Goal: Task Accomplishment & Management: Complete application form

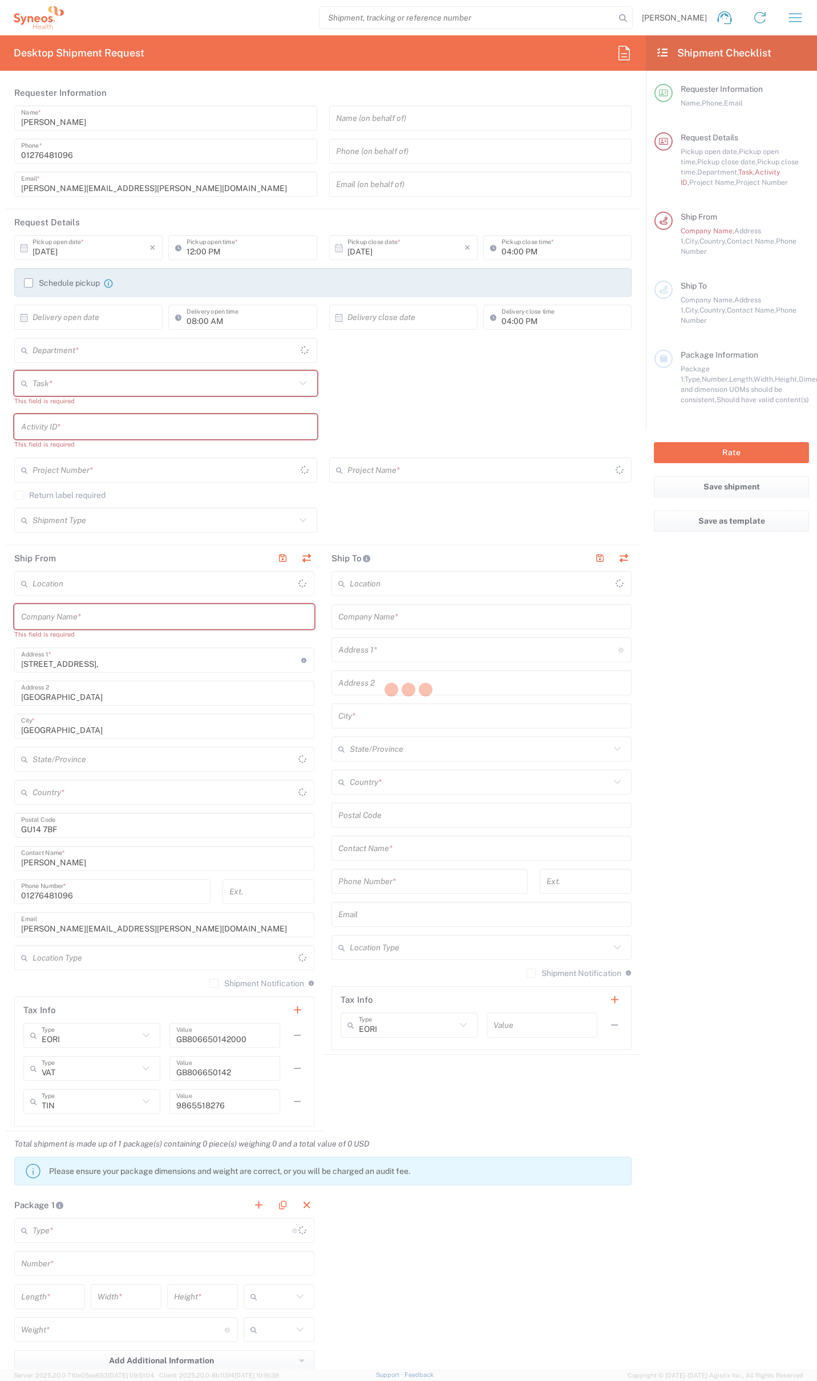
type input "[GEOGRAPHIC_DATA]"
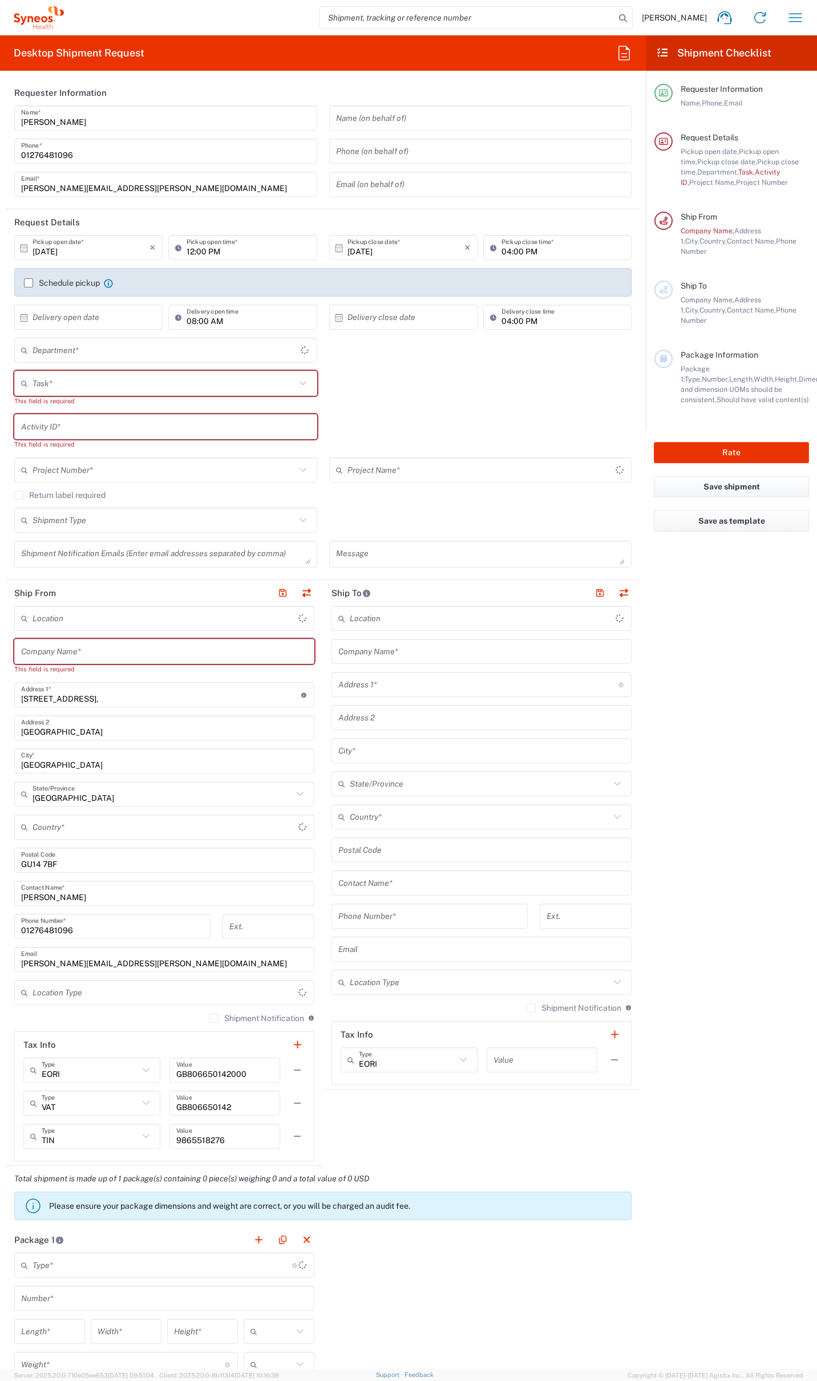
type input "4510"
type input "[GEOGRAPHIC_DATA]"
type input "Syneos Health UK Limited"
type input "[GEOGRAPHIC_DATA]"
type input "4510"
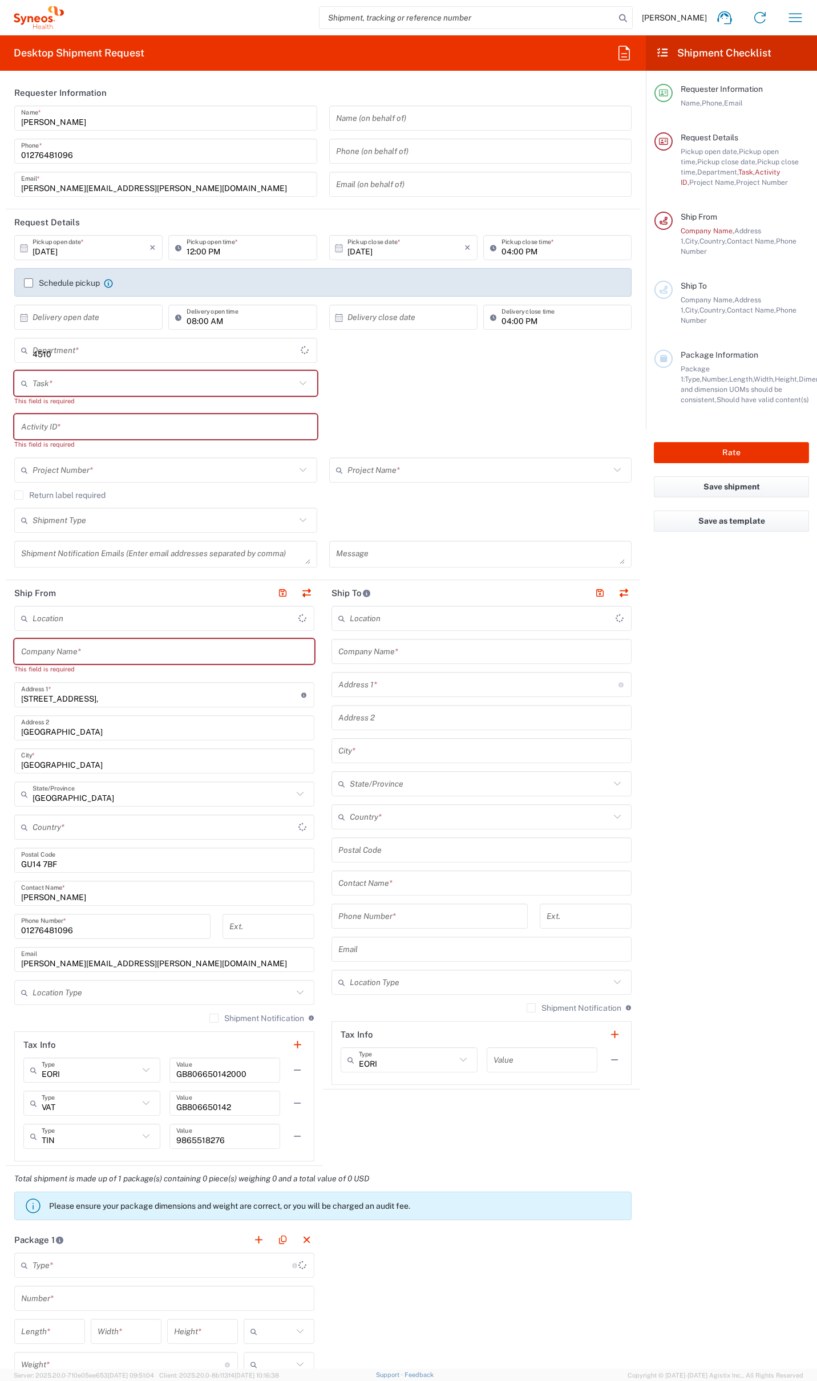
type input "[GEOGRAPHIC_DATA]"
type input "Syneos Health UK Limited"
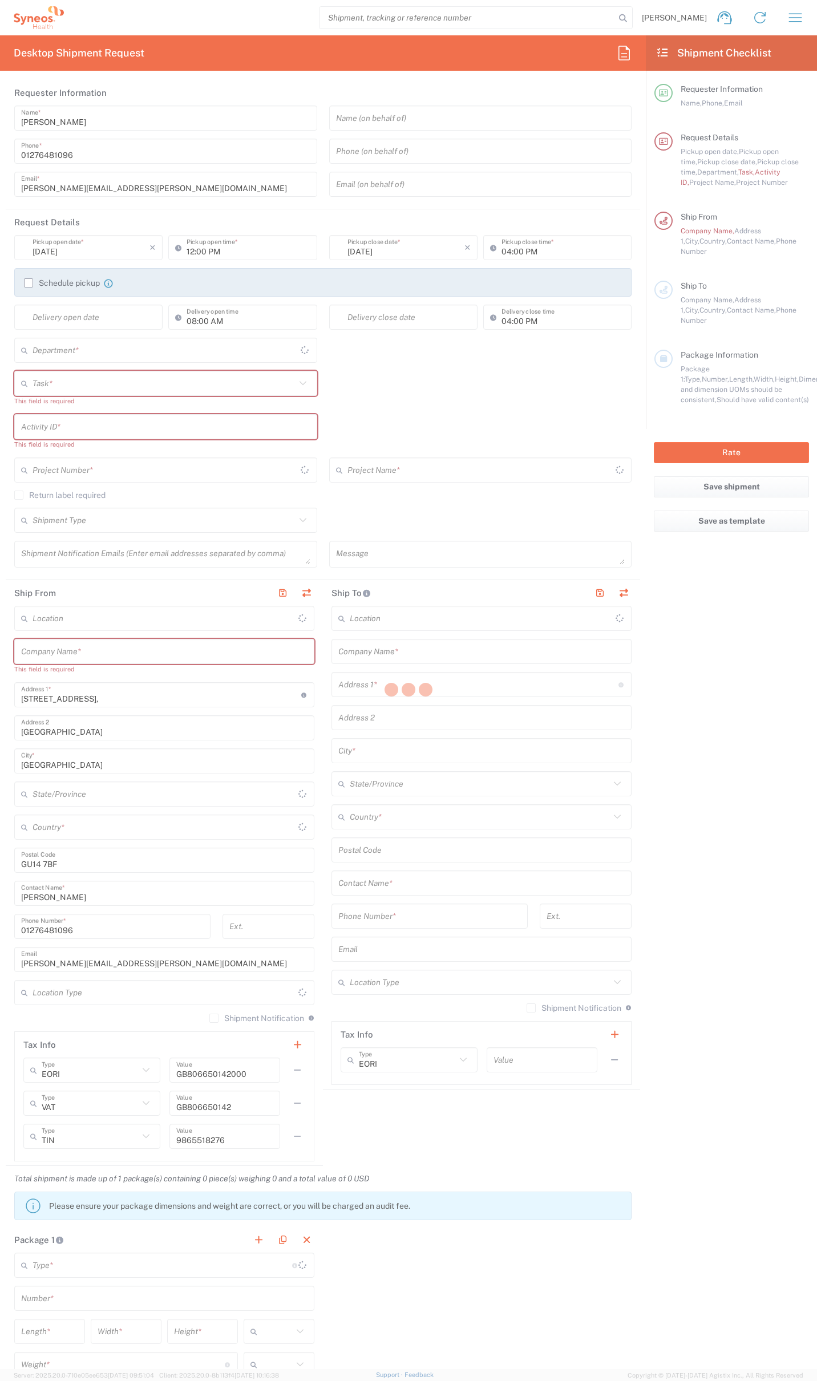
type input "[GEOGRAPHIC_DATA]"
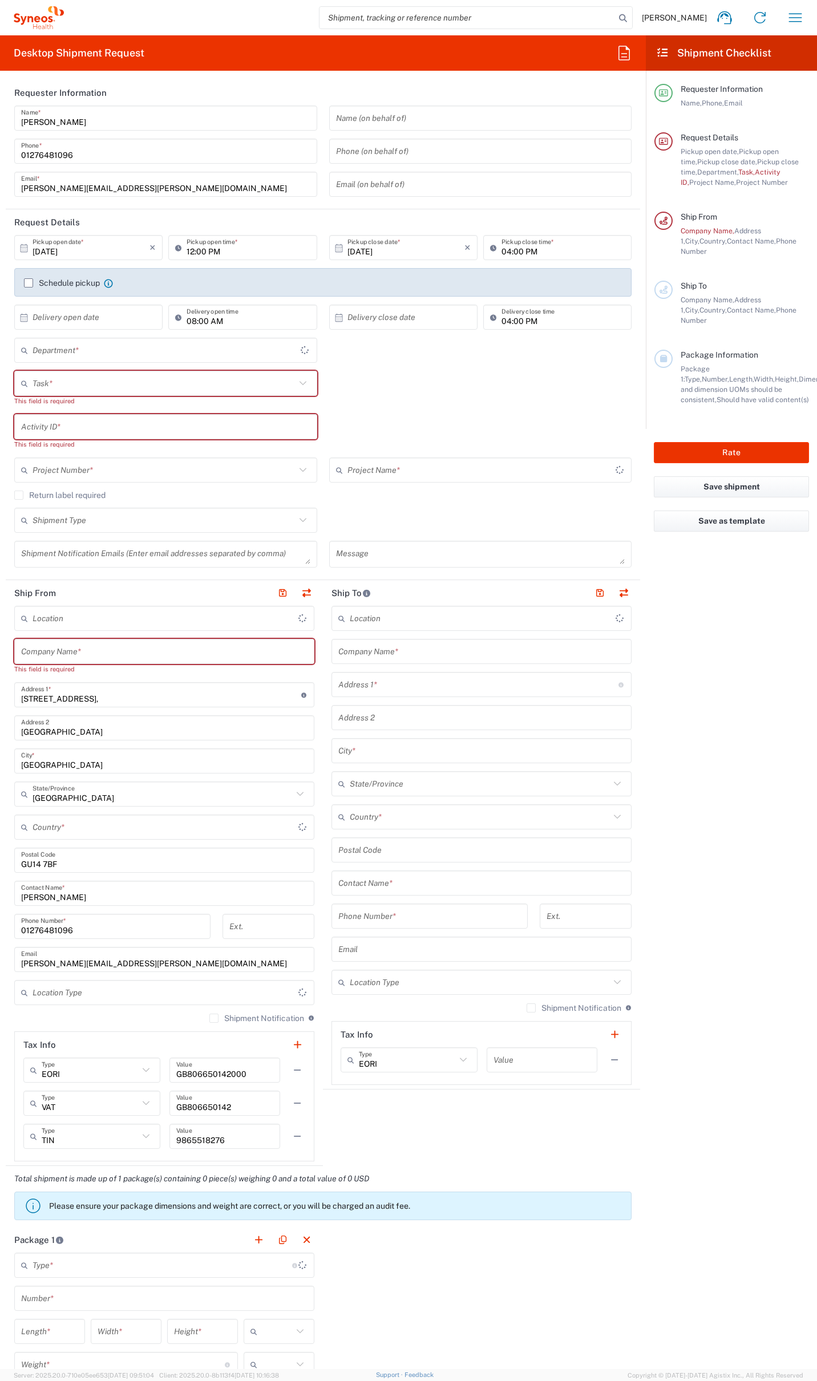
type input "[GEOGRAPHIC_DATA]"
type input "4510"
type input "Syneos Health UK Limited"
click at [618, 51] on icon "button" at bounding box center [624, 53] width 18 height 18
click at [670, 87] on input at bounding box center [711, 85] width 186 height 18
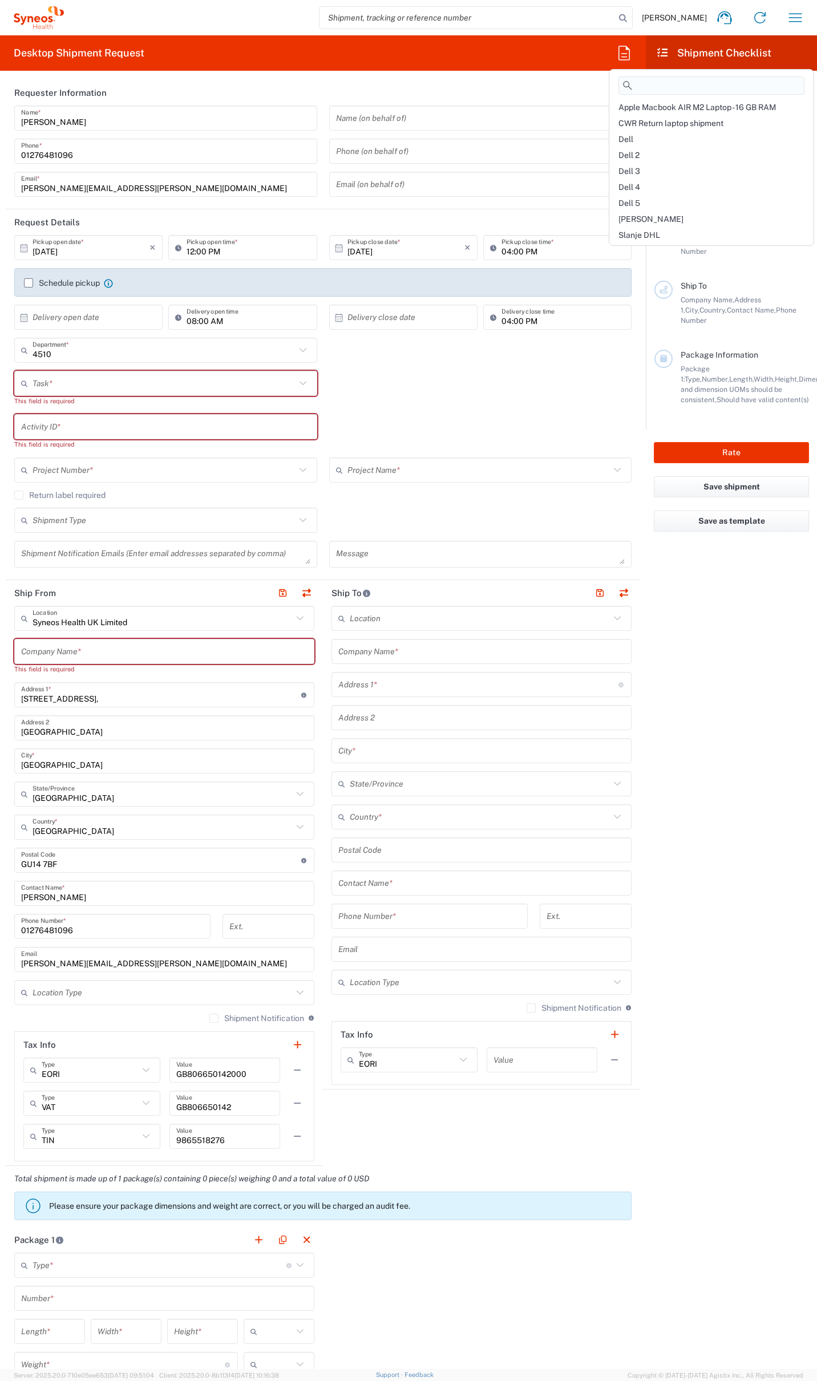
drag, startPoint x: 670, startPoint y: 87, endPoint x: 681, endPoint y: 78, distance: 14.5
click at [672, 79] on input at bounding box center [711, 85] width 186 height 18
click at [631, 183] on span "Dell 4" at bounding box center [629, 187] width 22 height 9
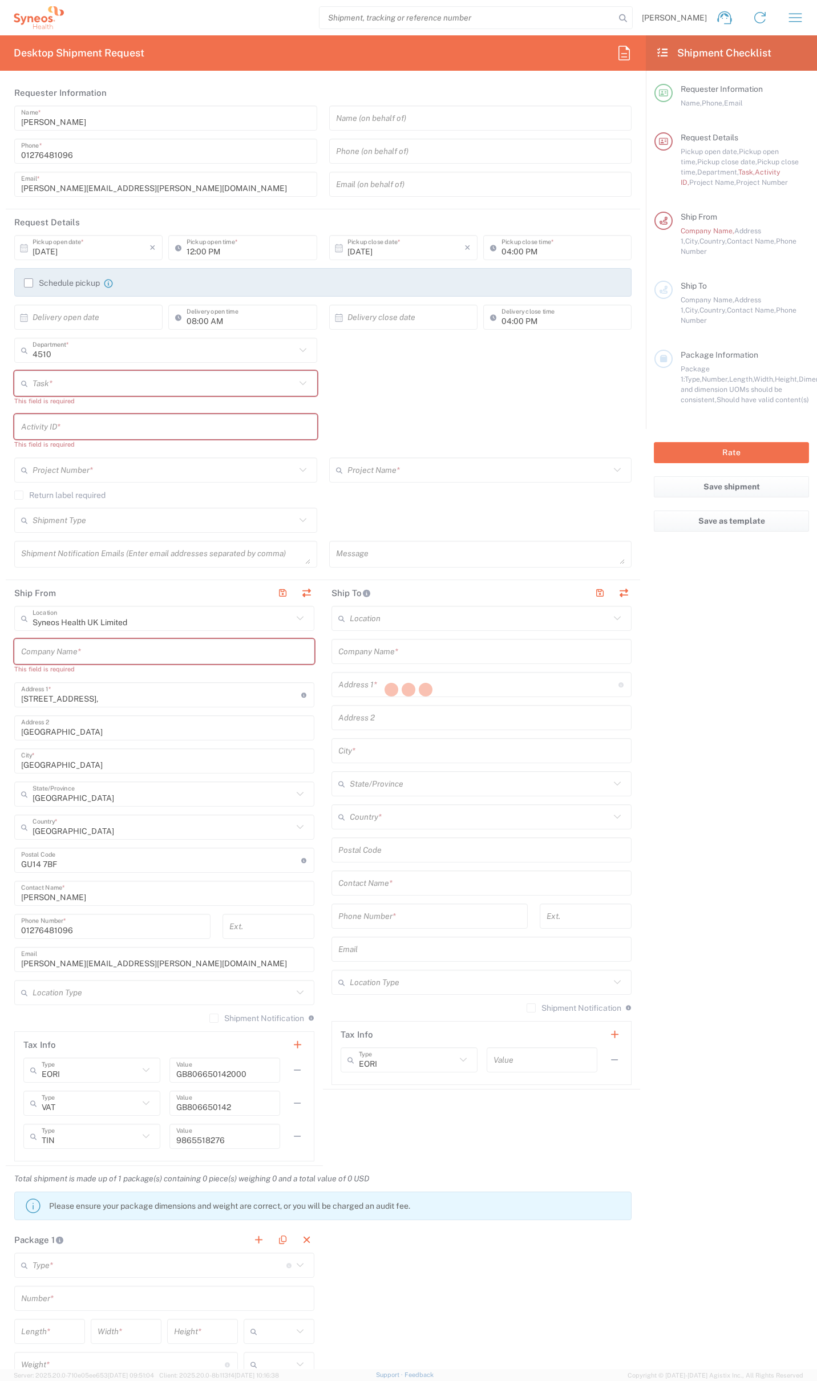
type input "07812176749"
type input "Break/Fix"
type input "."
type input "2017 4510-IT Operations"
type textarea "[PERSON_NAME][EMAIL_ADDRESS][PERSON_NAME][DOMAIN_NAME]"
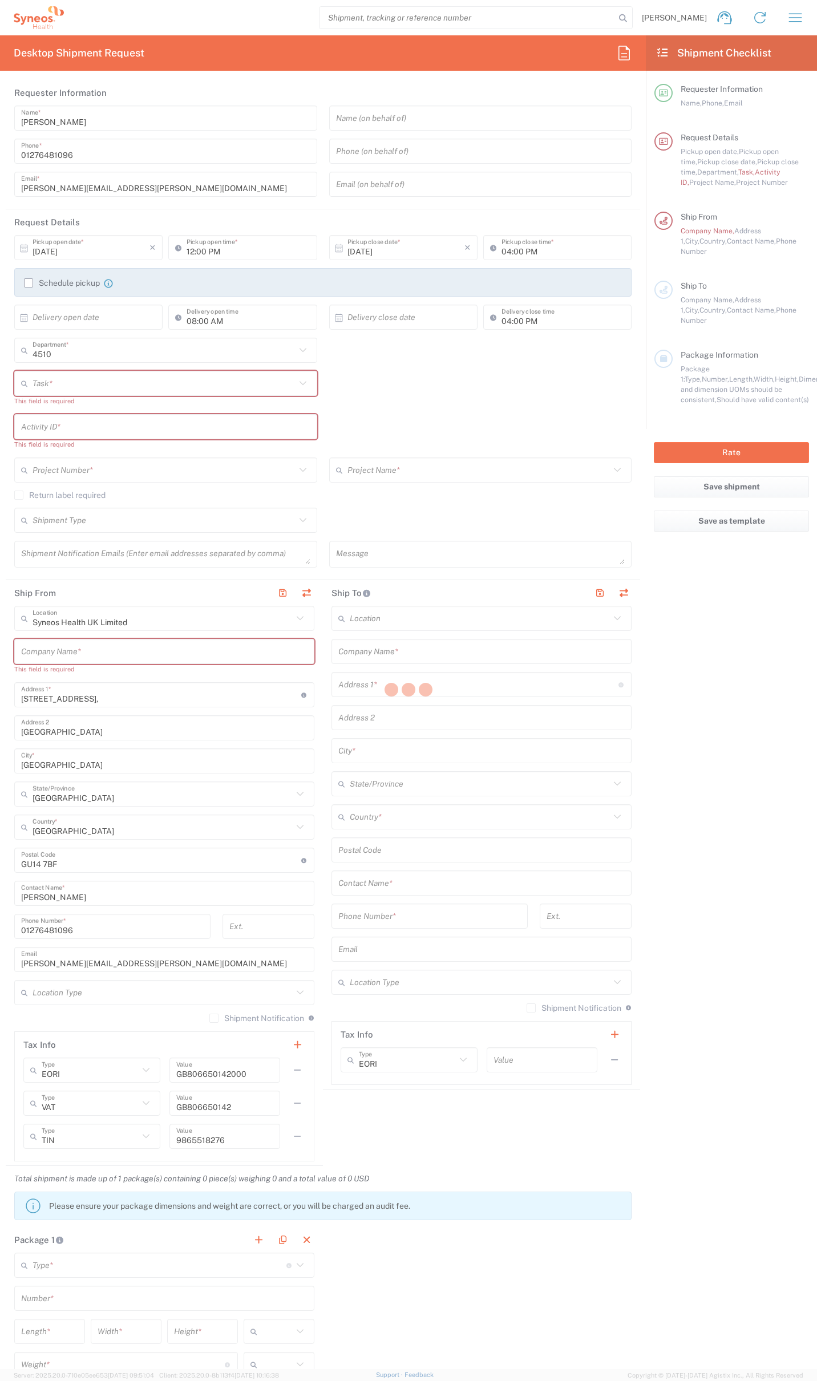
type input "Syneos Health UK Limited"
type input "Residential/Home"
type input "Syneos Health"
type input "[STREET_ADDRESS]"
type input "Milngavie"
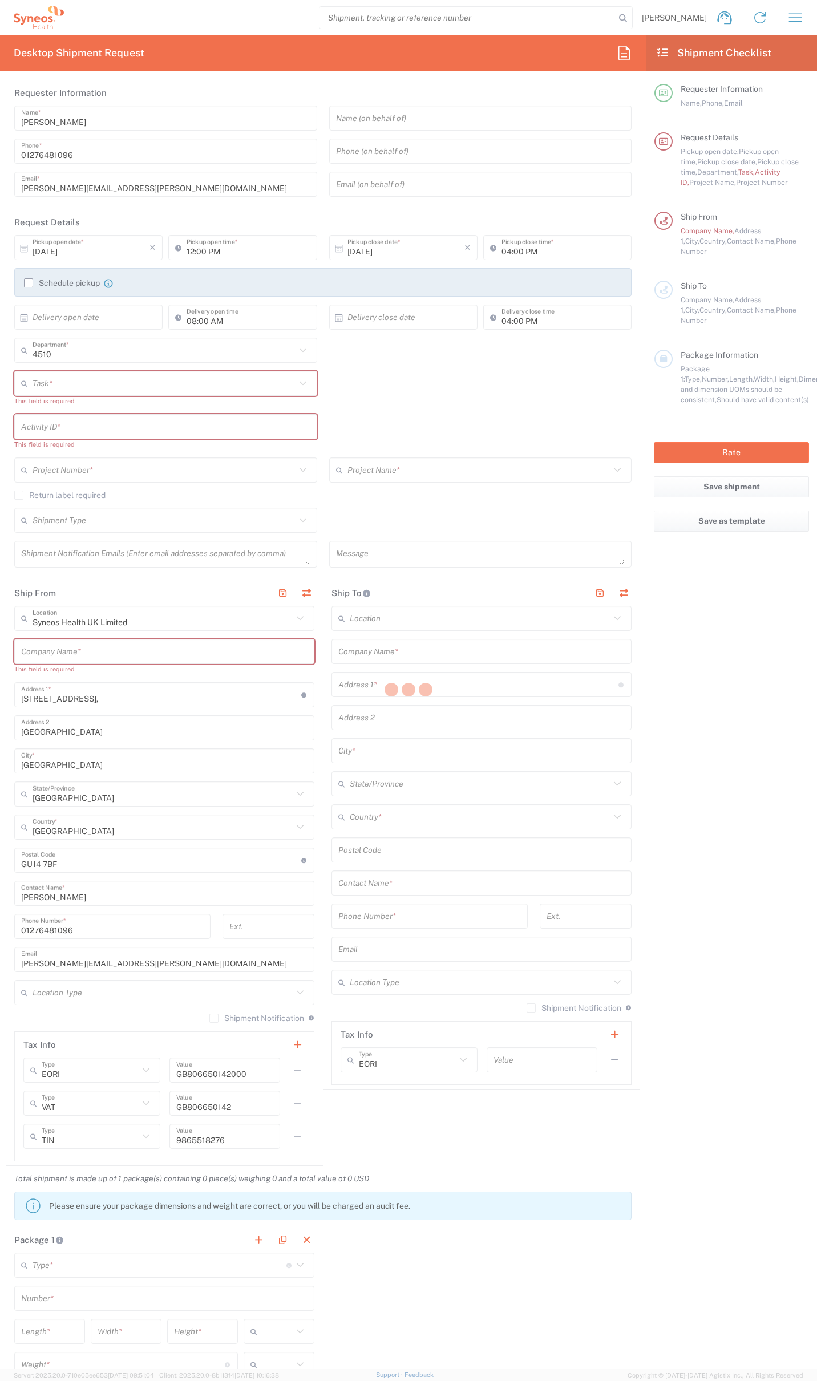
type input "[GEOGRAPHIC_DATA]"
type input "G627AL"
type input "[PERSON_NAME]"
type input "0774 744 2295"
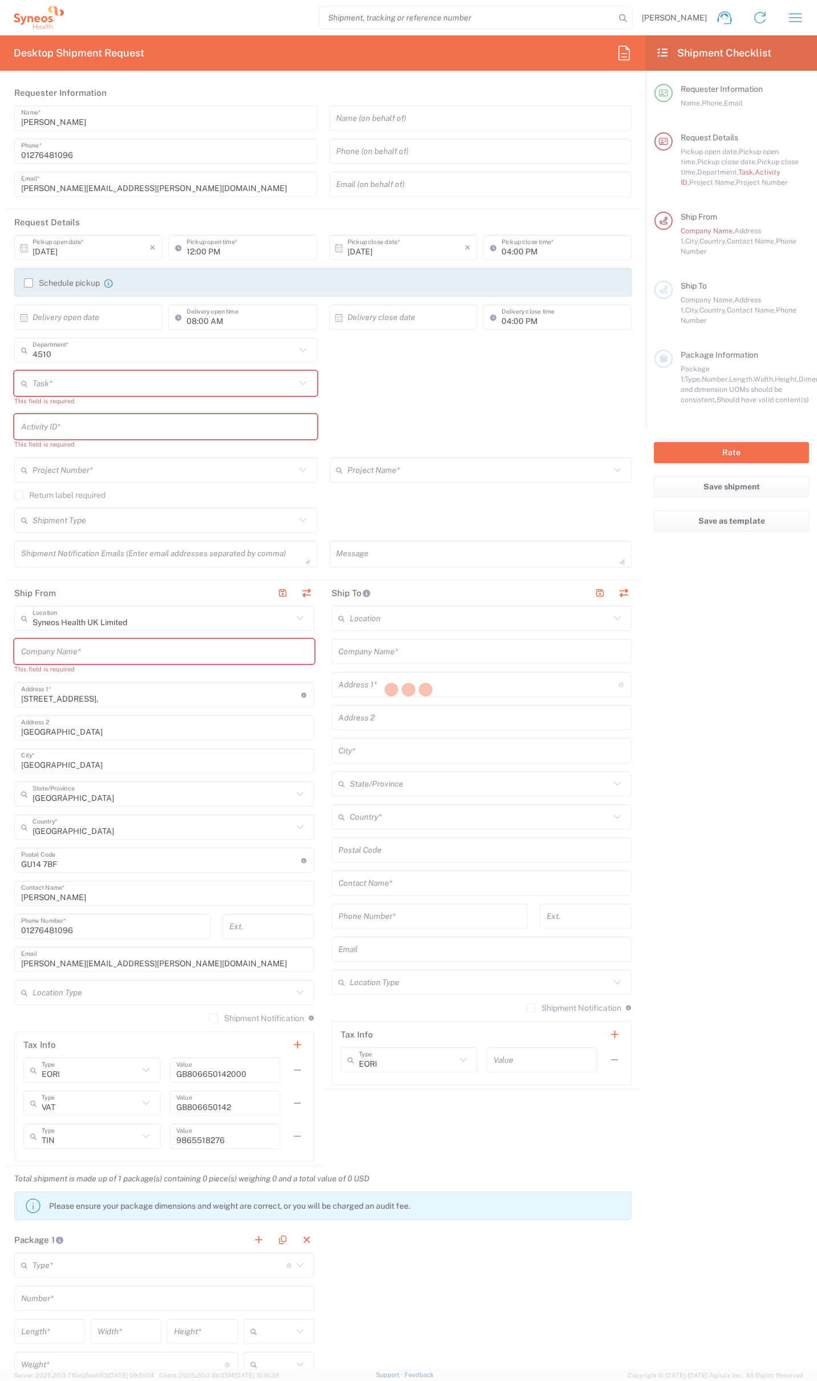
type input "Residential/Home"
type input "Adult Signature Required"
type input "Sender/Shipper"
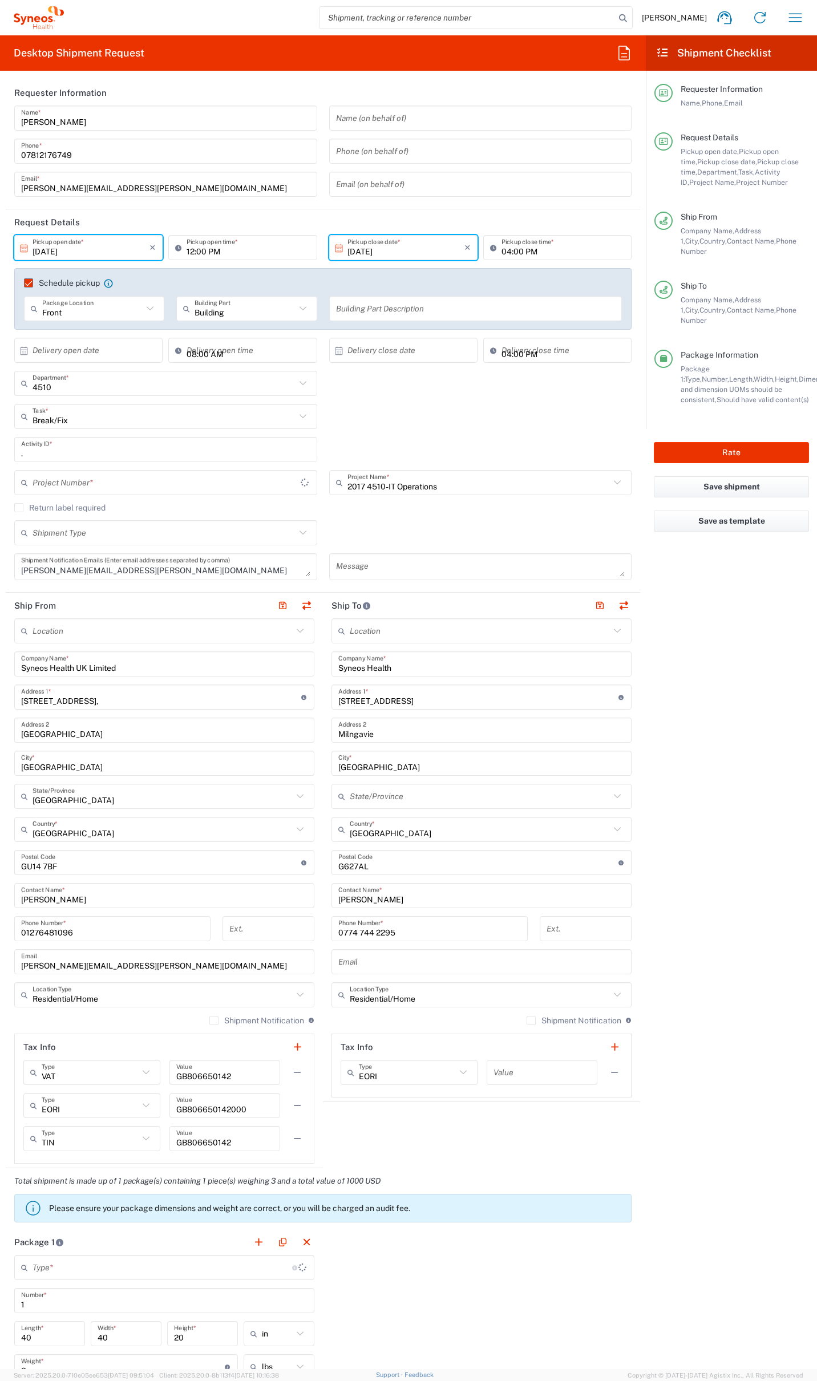
type input "2017.4510_IT_[MEDICAL_DATA]"
type input "Your Packaging"
click at [626, 184] on div "Name (on behalf of) Phone (on behalf of) Email (on behalf of)" at bounding box center [480, 155] width 315 height 99
click at [625, 82] on header "Requester Information" at bounding box center [323, 93] width 634 height 26
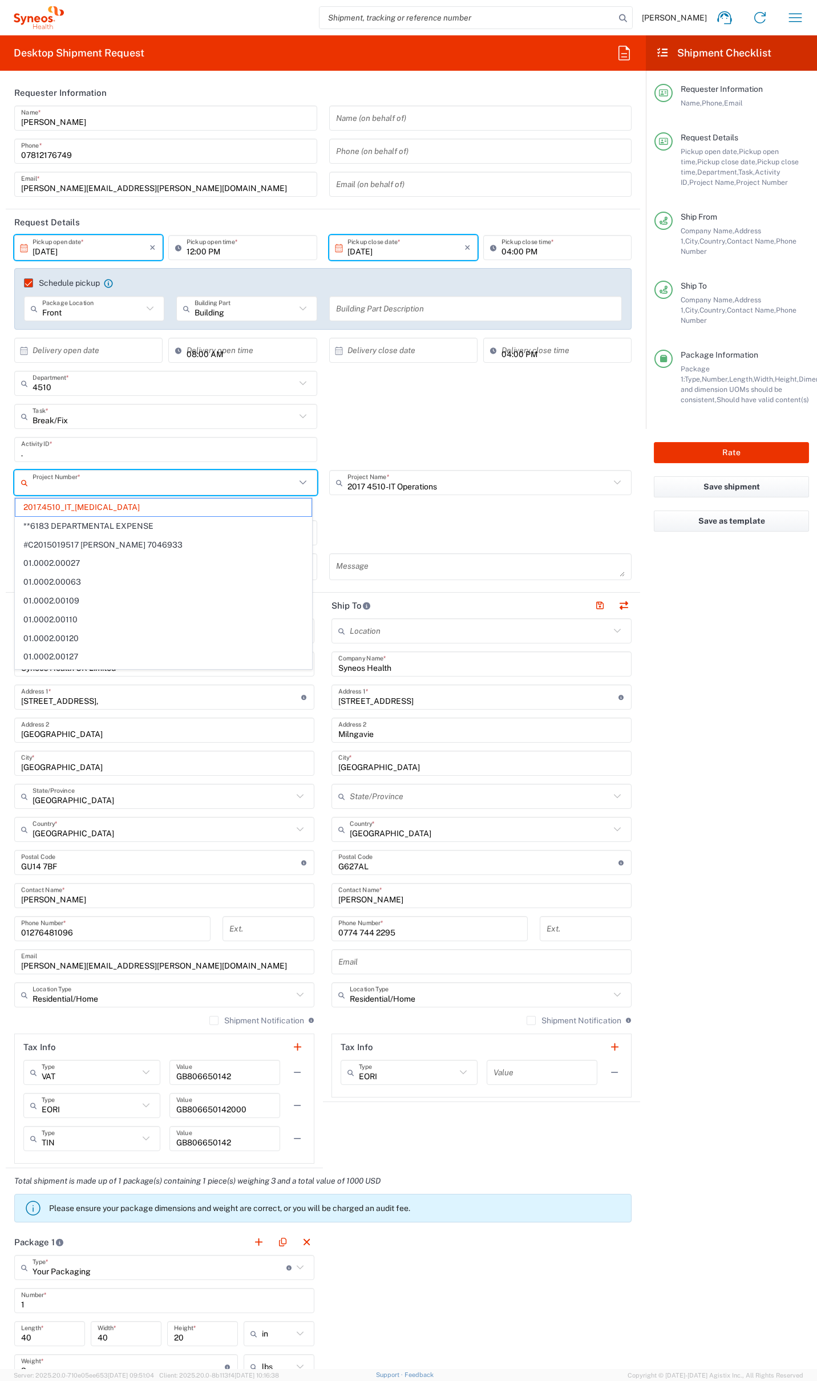
drag, startPoint x: 140, startPoint y: 489, endPoint x: 70, endPoint y: 489, distance: 69.6
click at [70, 490] on input "text" at bounding box center [164, 483] width 263 height 20
click at [95, 489] on input "text" at bounding box center [164, 483] width 263 height 20
type input "2017.4510_IT_[MEDICAL_DATA]"
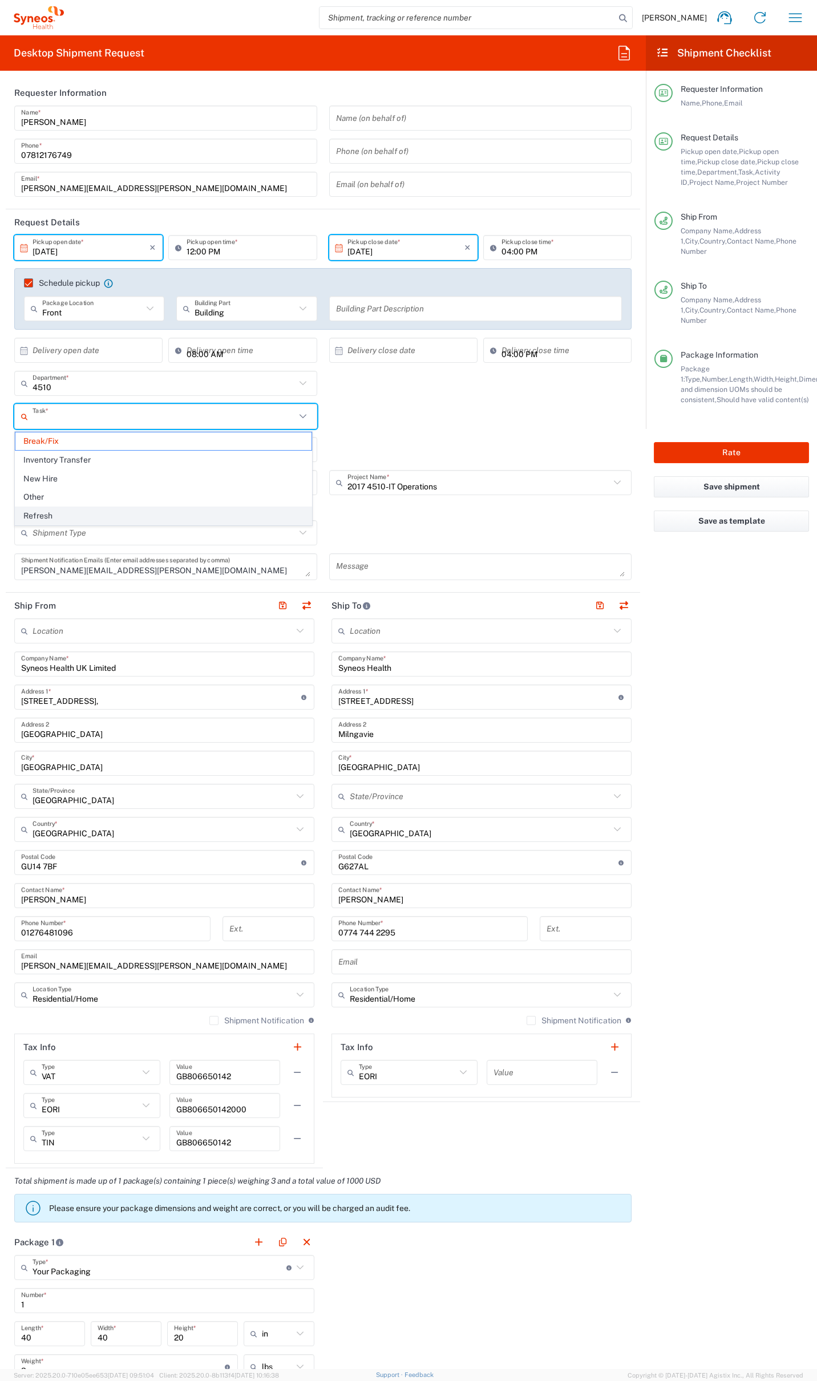
drag, startPoint x: 54, startPoint y: 420, endPoint x: 34, endPoint y: 512, distance: 94.5
click at [33, 429] on agx-dropdown-input "Task * Break/Fix Inventory Transfer New Hire Other Refresh" at bounding box center [165, 416] width 303 height 25
click at [34, 512] on span "Refresh" at bounding box center [163, 516] width 296 height 18
type input "Refresh"
